Goal: Find specific page/section: Find specific page/section

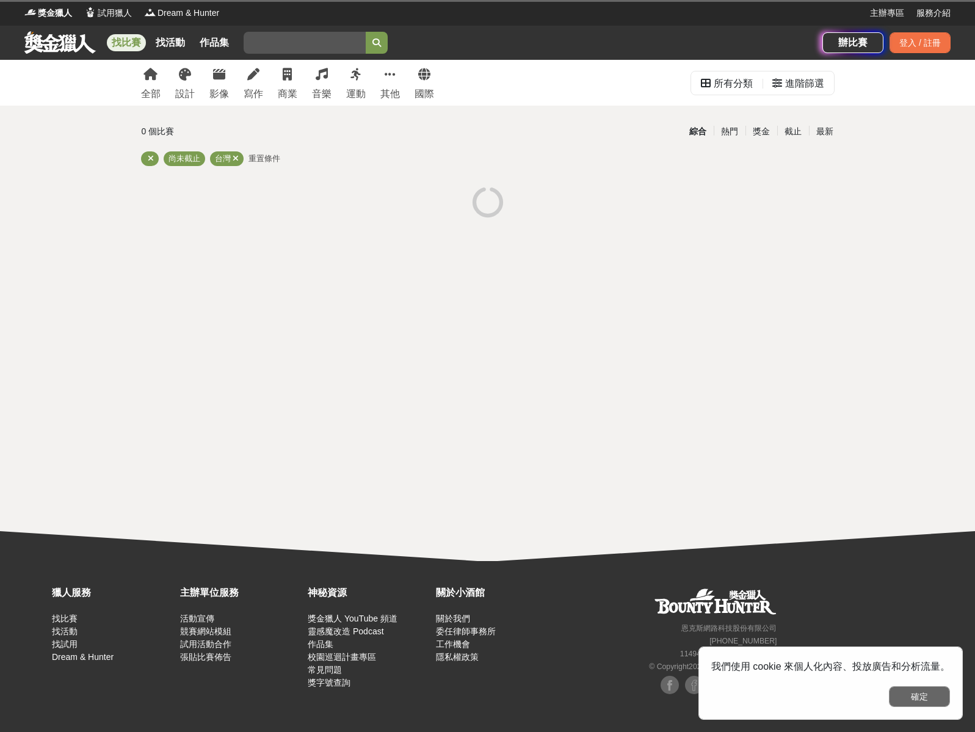
click at [907, 694] on button "確定" at bounding box center [919, 696] width 61 height 21
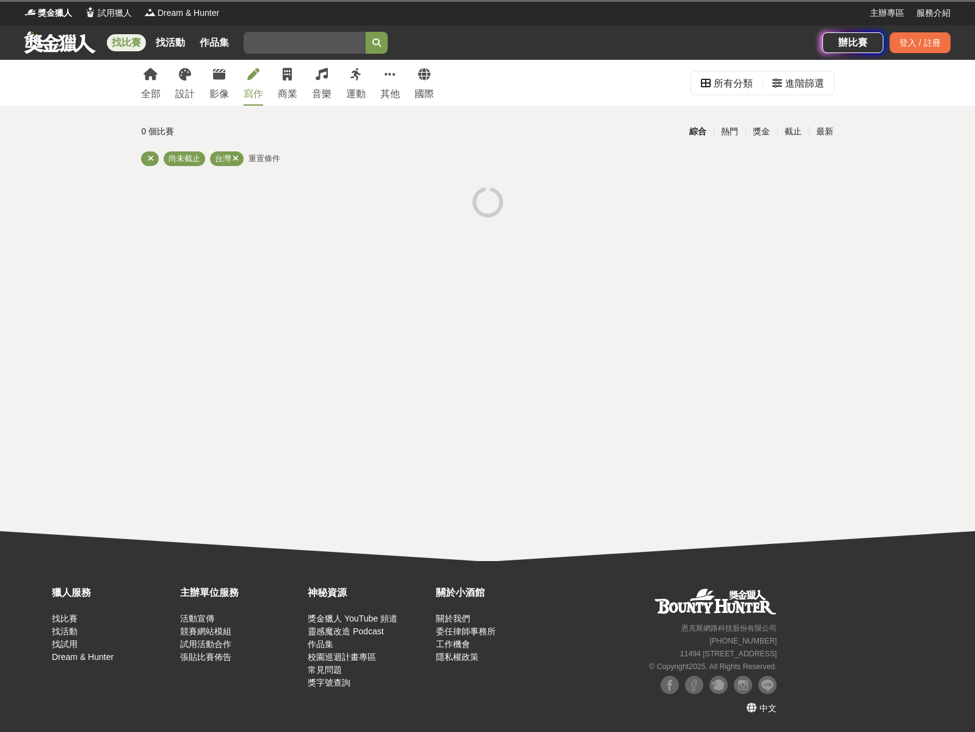
click at [249, 75] on icon at bounding box center [253, 74] width 12 height 12
click at [251, 88] on div "寫作" at bounding box center [253, 94] width 20 height 15
click at [251, 83] on link "寫作" at bounding box center [253, 83] width 20 height 46
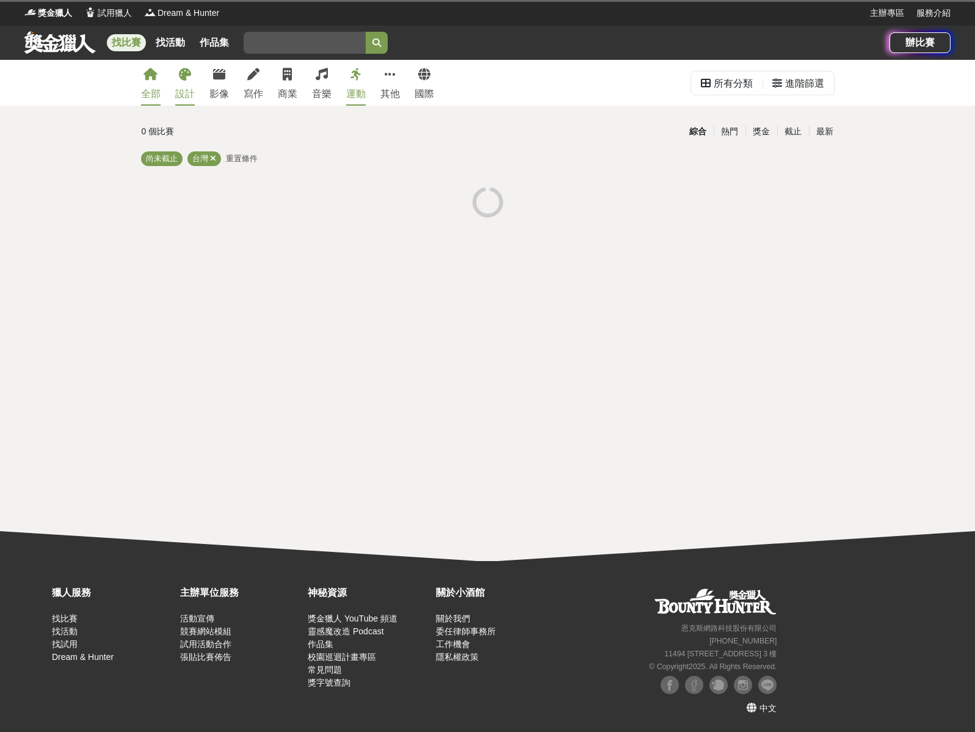
click at [181, 72] on icon at bounding box center [185, 74] width 12 height 12
